Goal: Information Seeking & Learning: Find specific fact

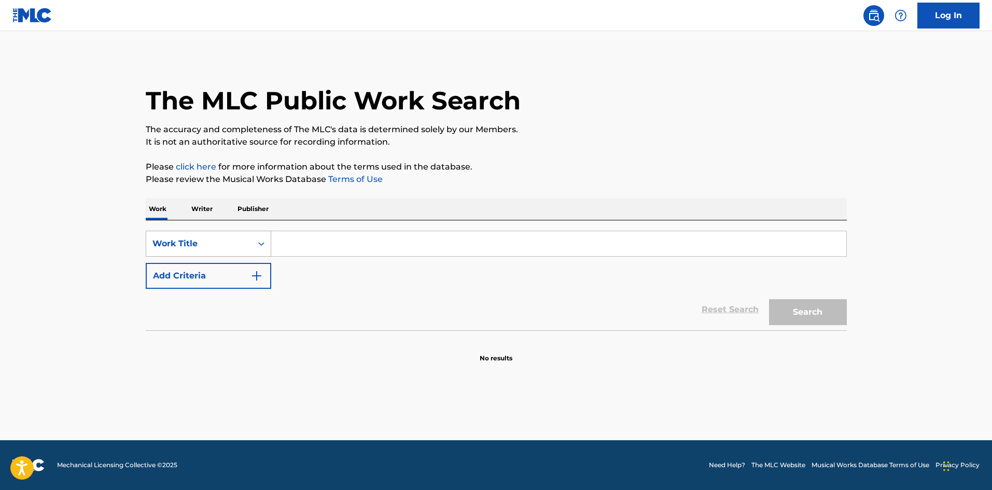
click at [226, 242] on div "Work Title" at bounding box center [198, 244] width 93 height 12
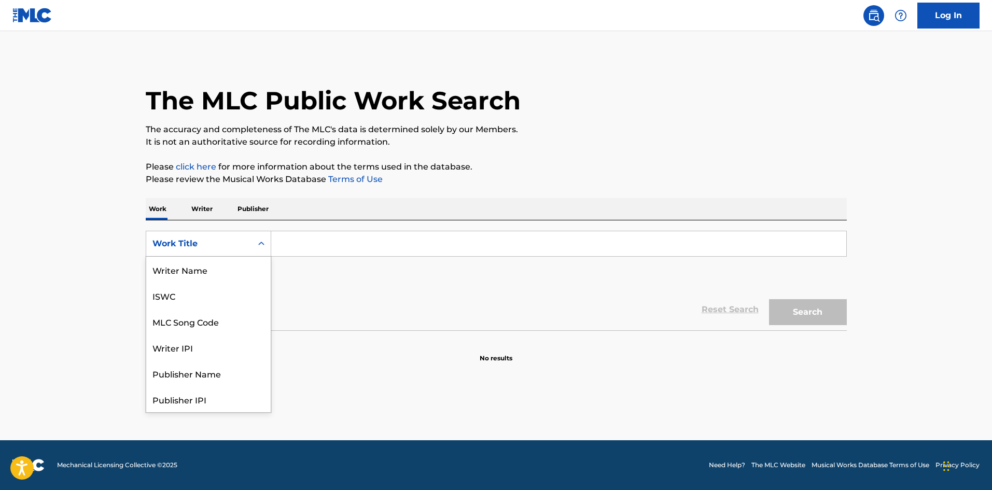
scroll to position [52, 0]
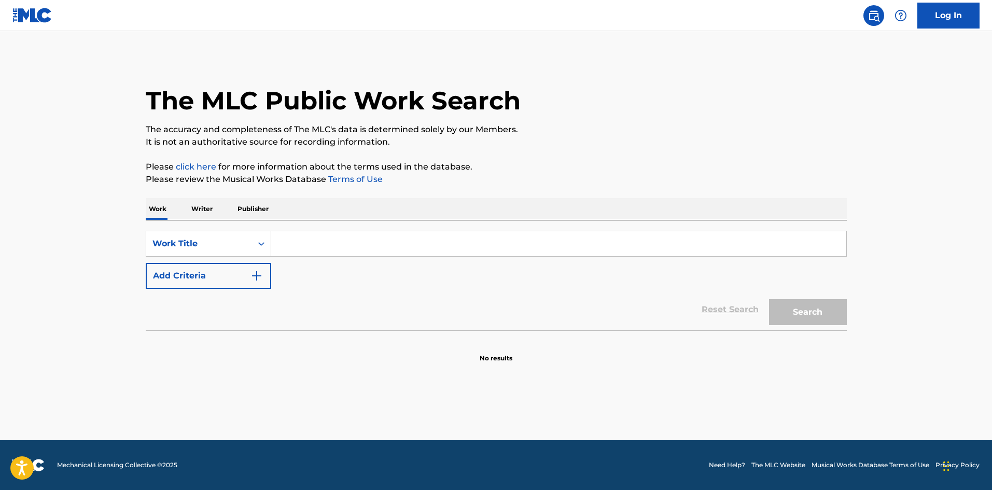
click at [253, 212] on p "Publisher" at bounding box center [252, 209] width 37 height 22
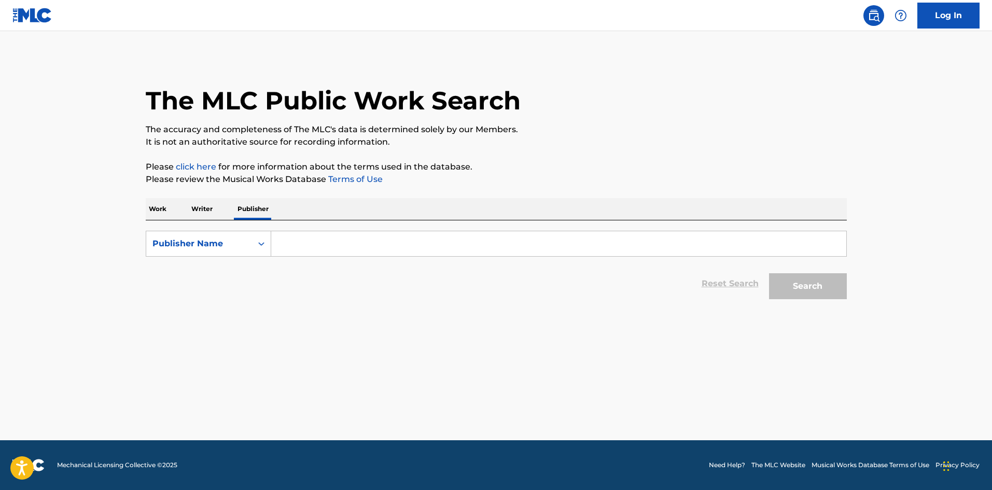
click at [207, 209] on p "Writer" at bounding box center [201, 209] width 27 height 22
click at [296, 239] on input "Search Form" at bounding box center [558, 243] width 575 height 25
paste input "[PERSON_NAME] Publishing (BMI)"
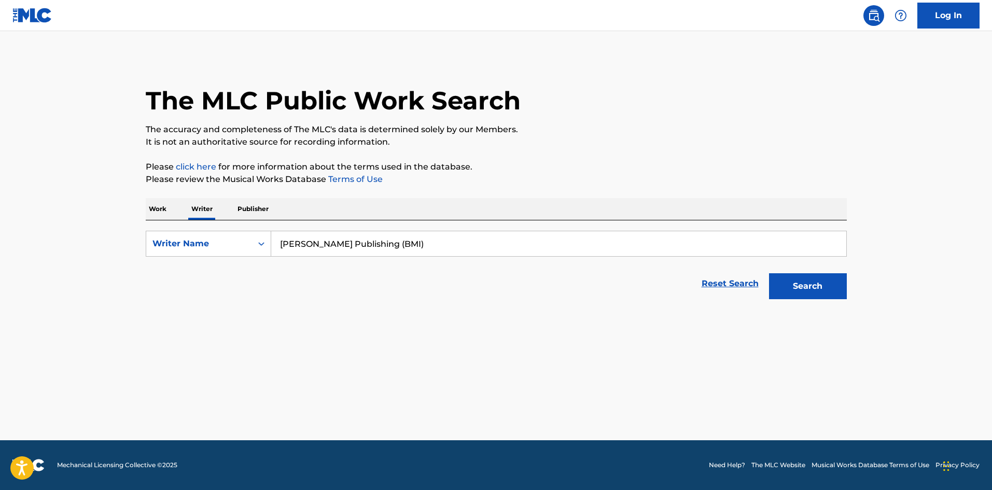
drag, startPoint x: 454, startPoint y: 245, endPoint x: 348, endPoint y: 249, distance: 106.4
click at [348, 249] on input "[PERSON_NAME] Publishing (BMI)" at bounding box center [558, 243] width 575 height 25
type input "[PERSON_NAME]"
click at [769, 273] on button "Search" at bounding box center [808, 286] width 78 height 26
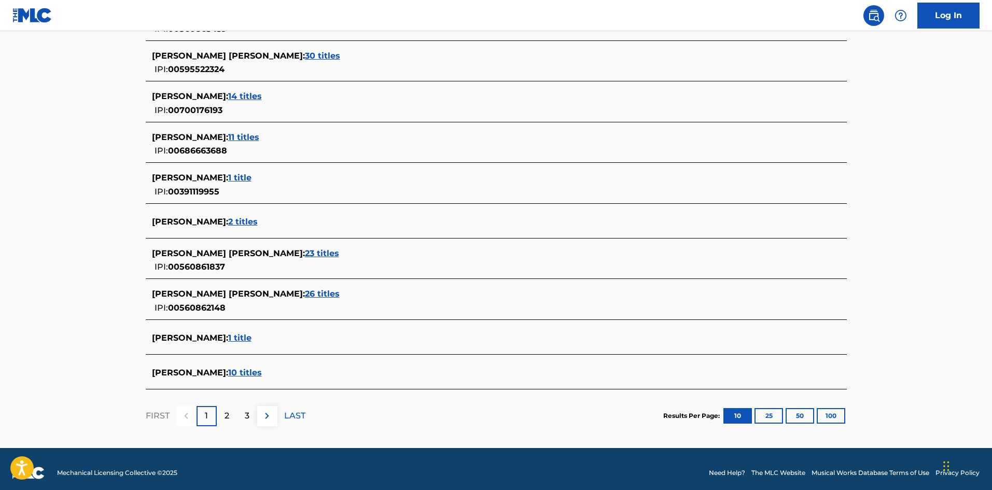
scroll to position [329, 0]
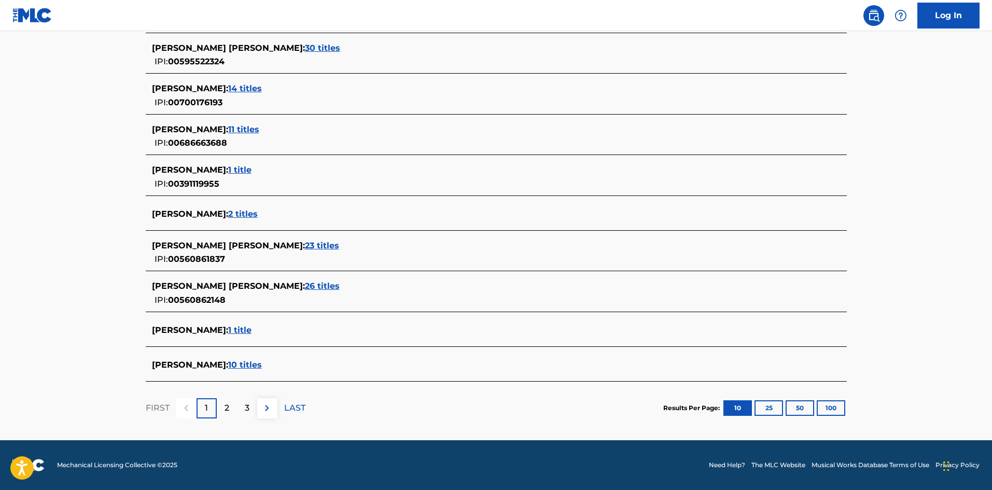
click at [252, 330] on span "1 title" at bounding box center [239, 330] width 23 height 10
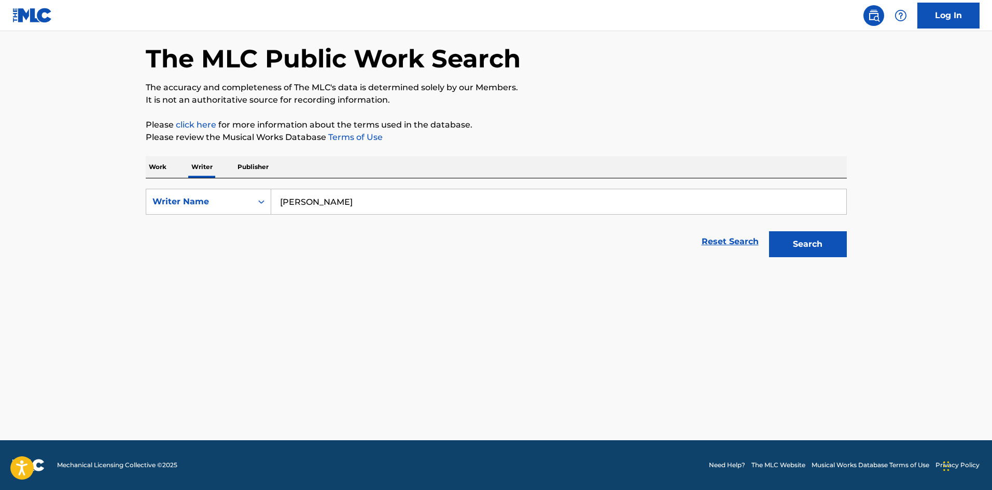
scroll to position [42, 0]
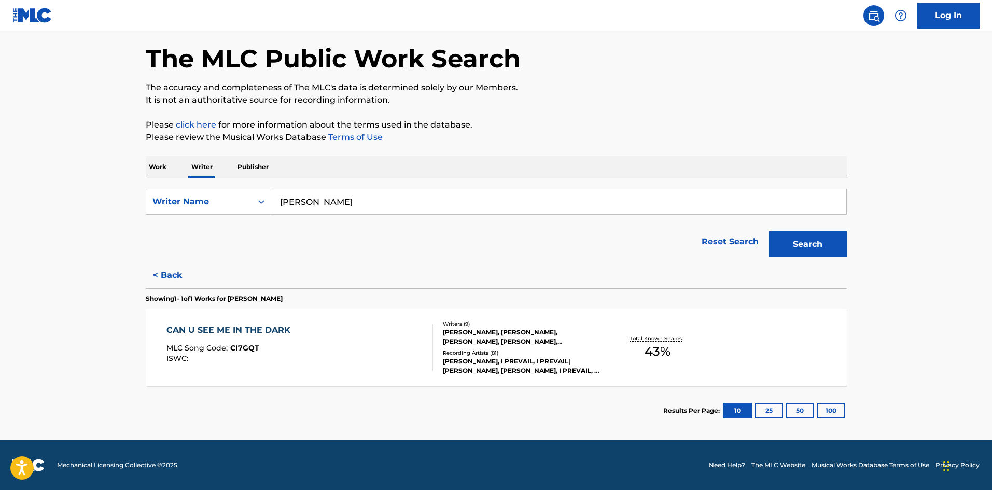
click at [551, 340] on div "[PERSON_NAME], [PERSON_NAME], [PERSON_NAME], [PERSON_NAME], [PERSON_NAME], [PER…" at bounding box center [521, 337] width 157 height 19
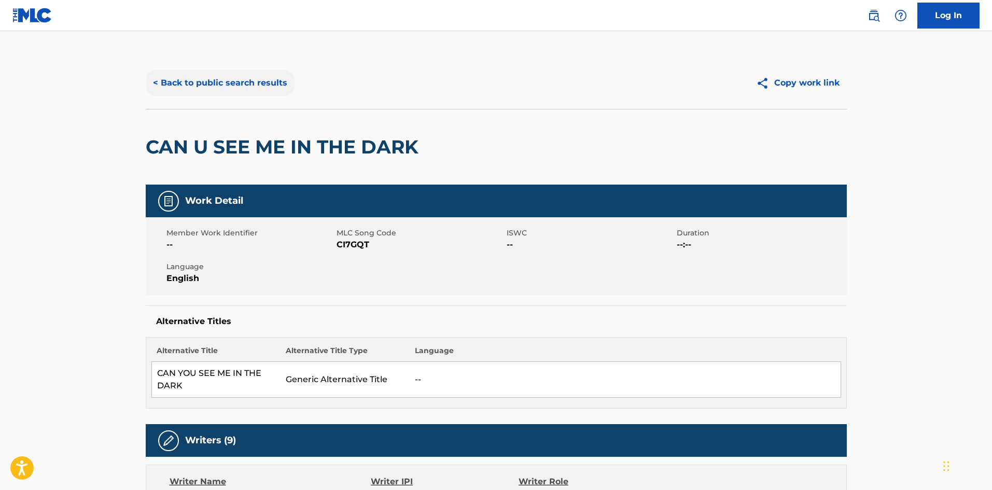
click at [223, 85] on button "< Back to public search results" at bounding box center [220, 83] width 149 height 26
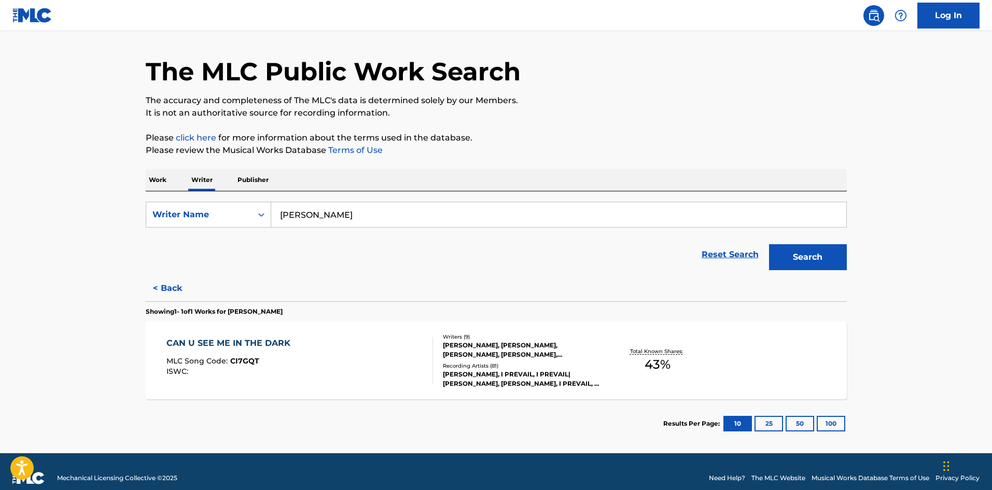
scroll to position [42, 0]
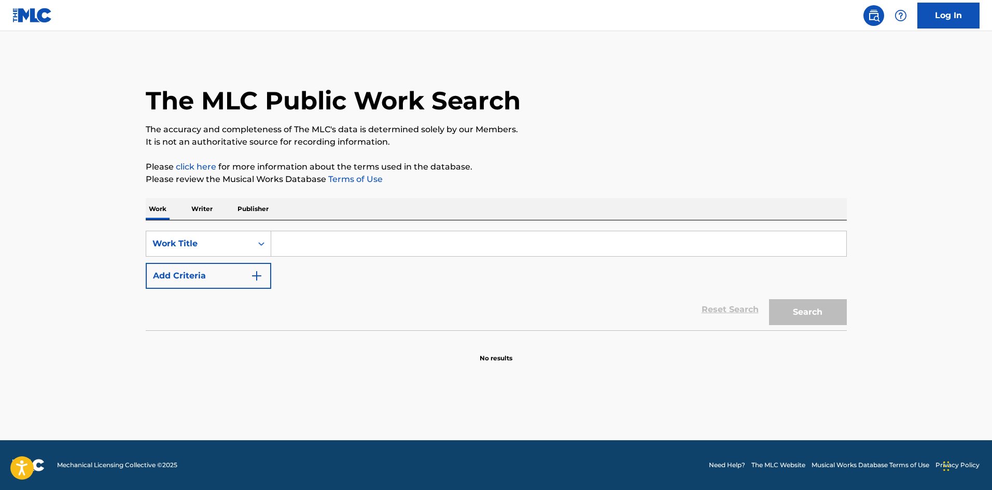
click at [299, 247] on input "Search Form" at bounding box center [558, 243] width 575 height 25
click at [202, 209] on p "Writer" at bounding box center [201, 209] width 27 height 22
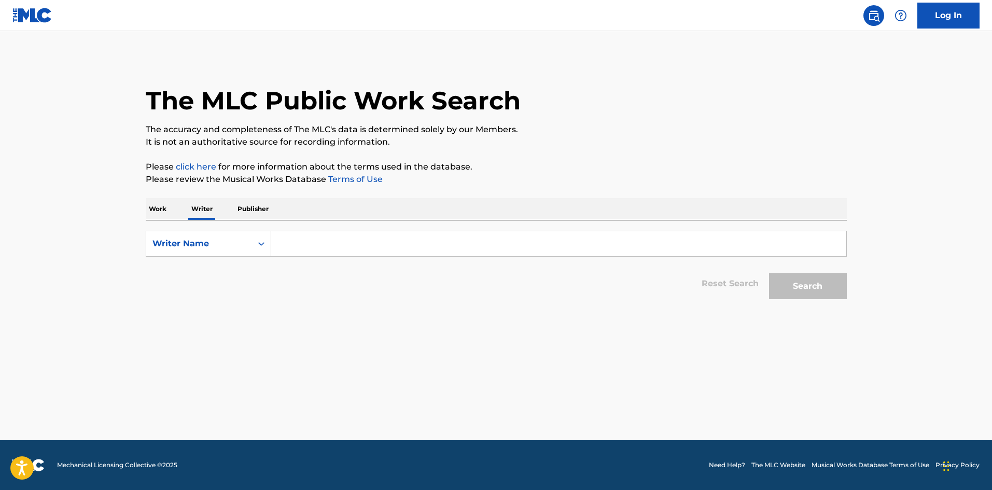
click at [287, 244] on input "Search Form" at bounding box center [558, 243] width 575 height 25
paste input "[PERSON_NAME] Publishing (BMI)"
drag, startPoint x: 436, startPoint y: 243, endPoint x: 350, endPoint y: 247, distance: 85.7
click at [350, 247] on input "[PERSON_NAME] Publishing (BMI)" at bounding box center [558, 243] width 575 height 25
type input "[PERSON_NAME]"
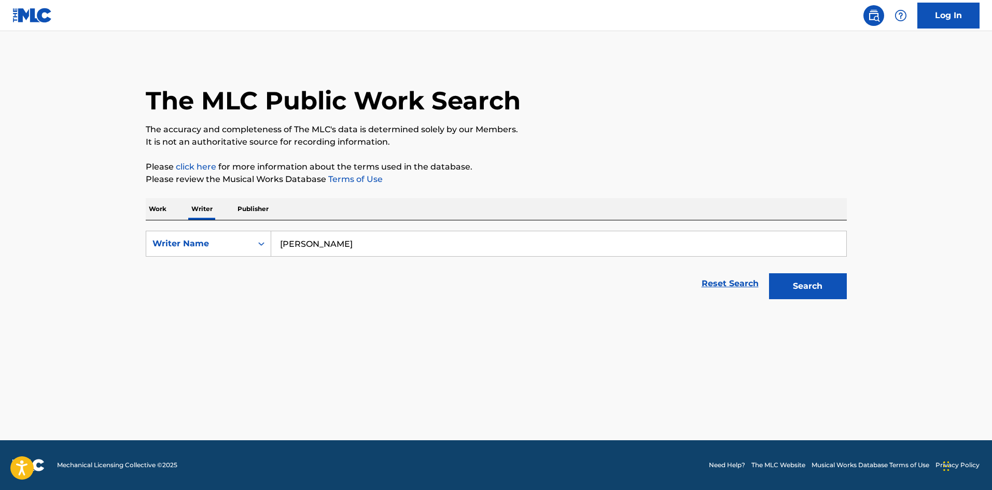
click at [769, 273] on button "Search" at bounding box center [808, 286] width 78 height 26
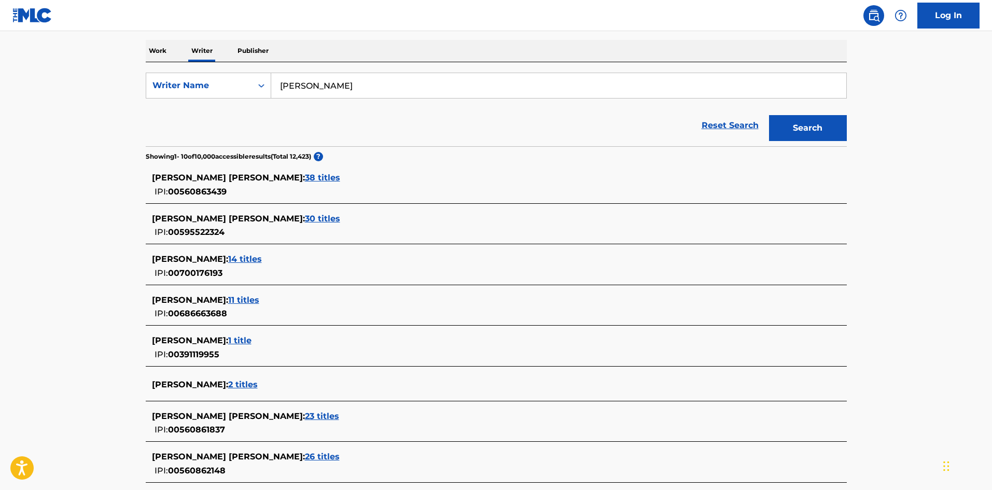
scroll to position [329, 0]
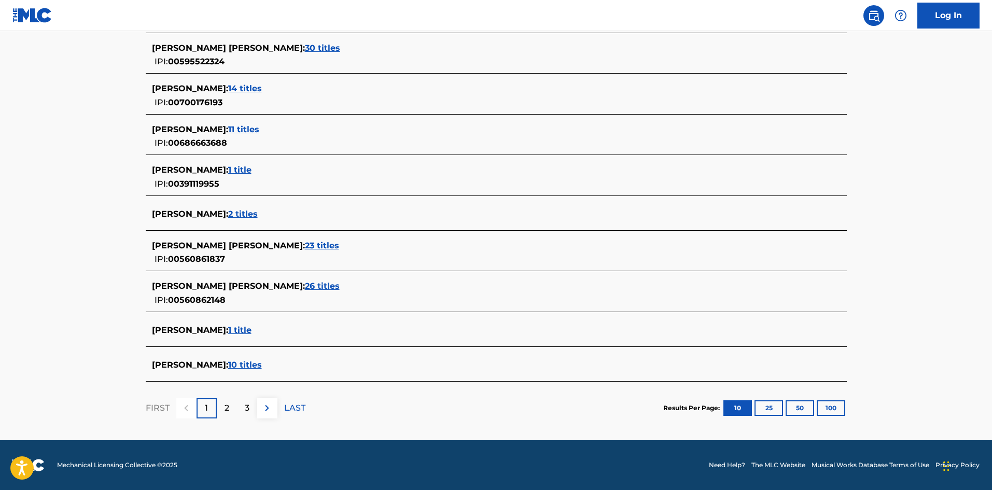
click at [255, 363] on span "10 titles" at bounding box center [245, 365] width 34 height 10
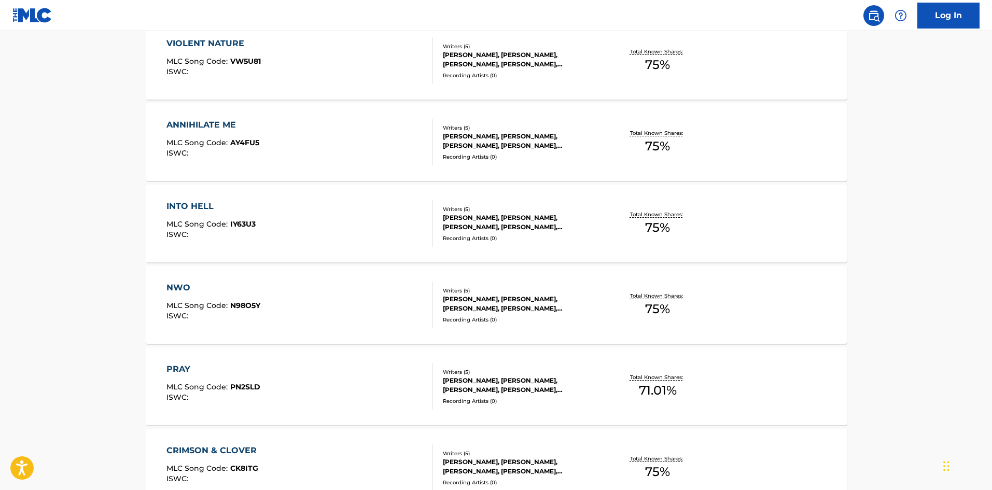
click at [486, 160] on div "Recording Artists ( 0 )" at bounding box center [521, 157] width 157 height 8
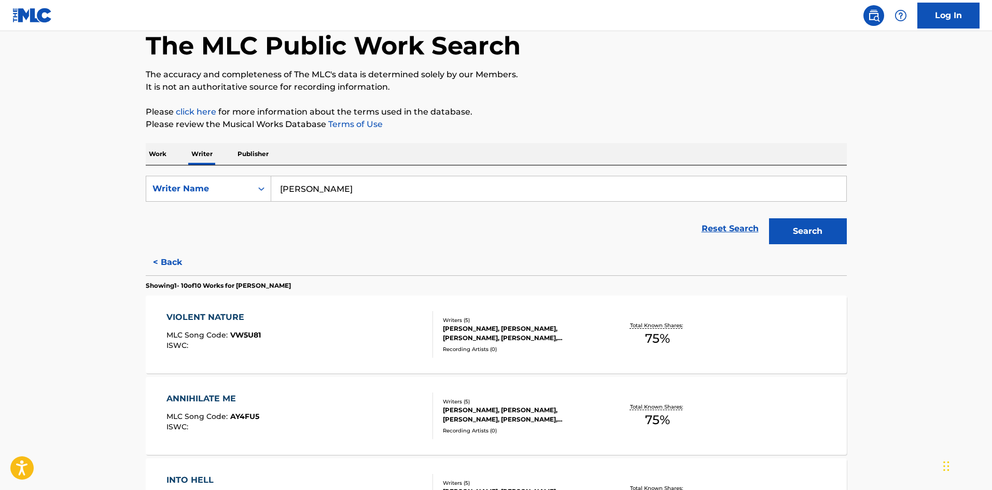
scroll to position [207, 0]
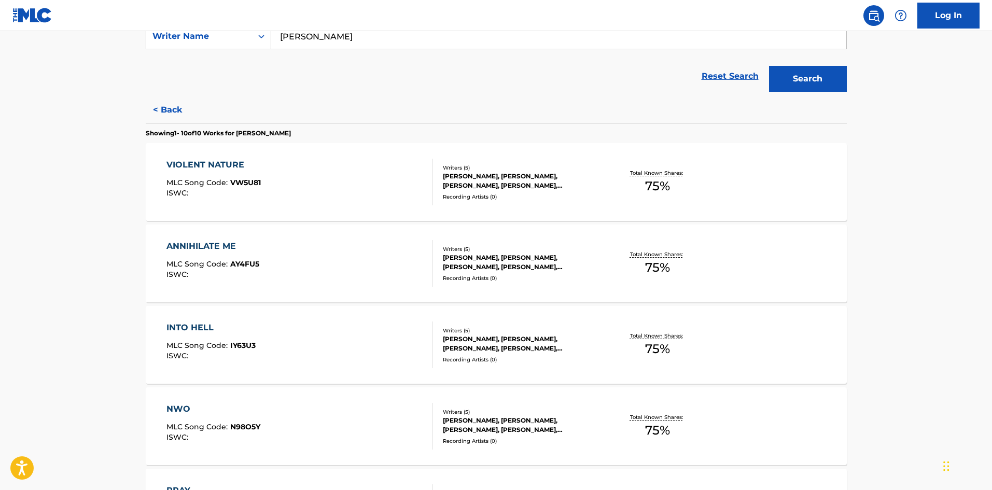
click at [588, 434] on div "[PERSON_NAME], [PERSON_NAME], [PERSON_NAME], [PERSON_NAME], [PERSON_NAME]" at bounding box center [521, 425] width 157 height 19
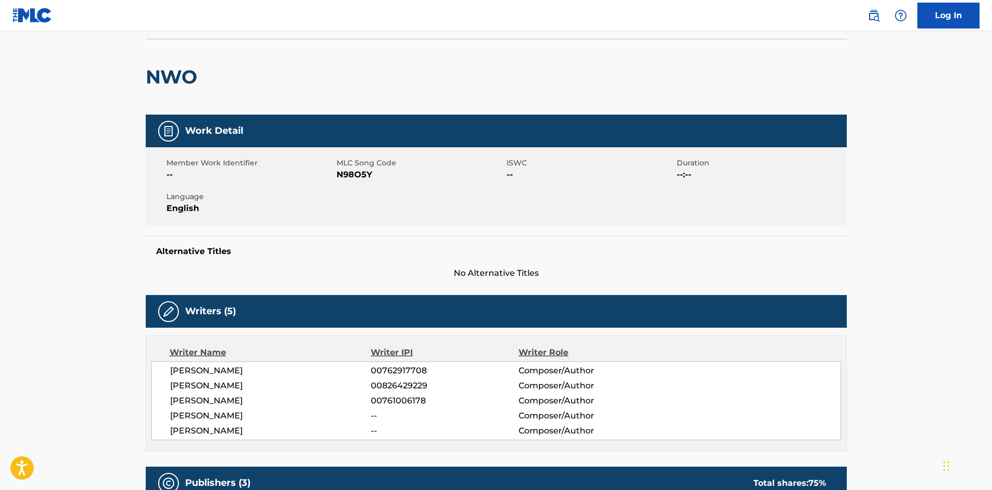
scroll to position [311, 0]
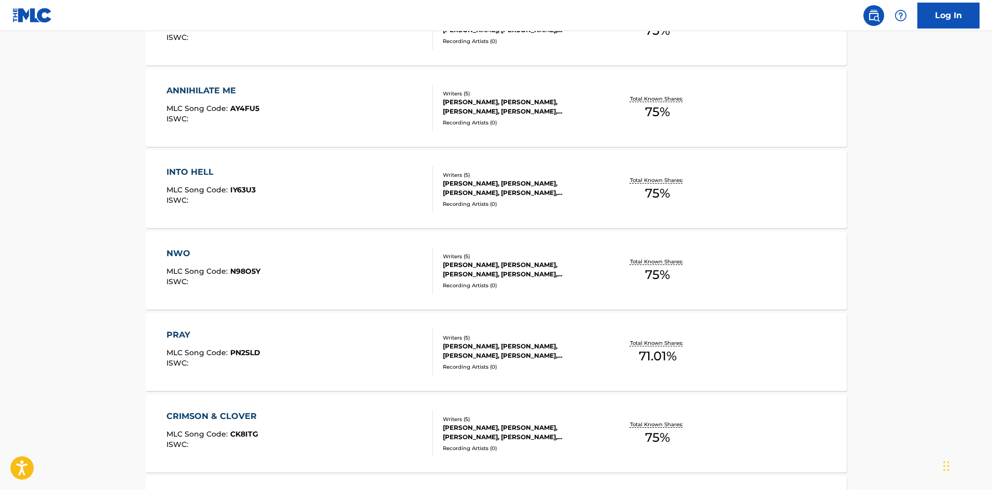
scroll to position [726, 0]
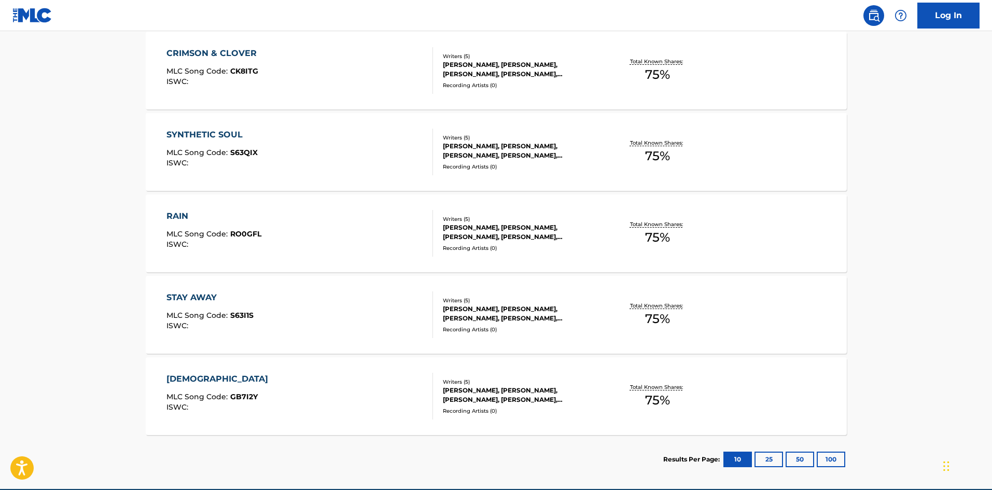
click at [491, 396] on div "[PERSON_NAME], [PERSON_NAME], [PERSON_NAME], [PERSON_NAME], [PERSON_NAME]" at bounding box center [521, 395] width 157 height 19
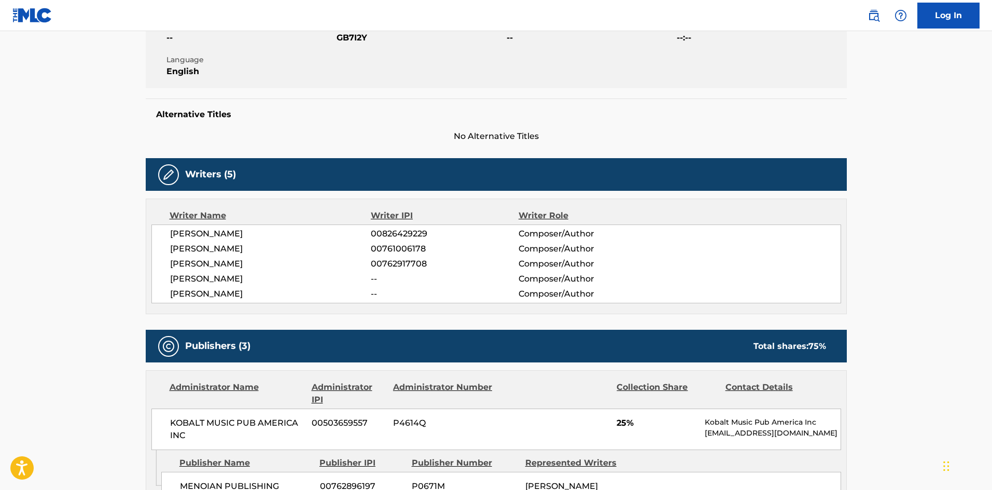
scroll to position [207, 0]
